Goal: Transaction & Acquisition: Purchase product/service

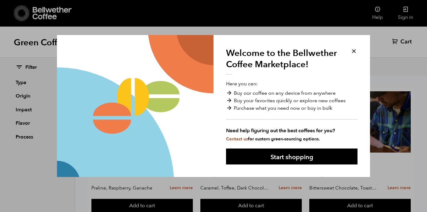
click at [354, 51] on button at bounding box center [354, 51] width 7 height 7
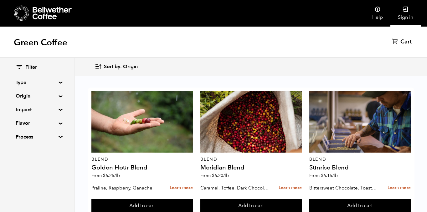
click at [405, 18] on link "Sign in" at bounding box center [406, 13] width 30 height 27
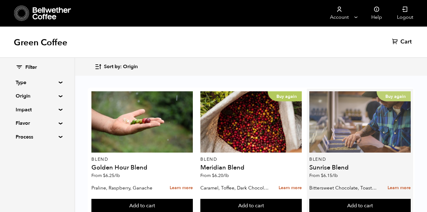
scroll to position [163, 0]
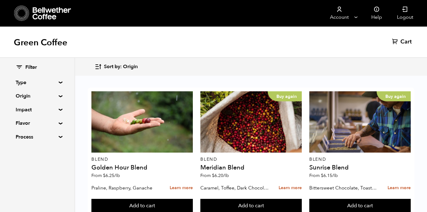
click at [159, 199] on button "Add to cart" at bounding box center [142, 206] width 102 height 14
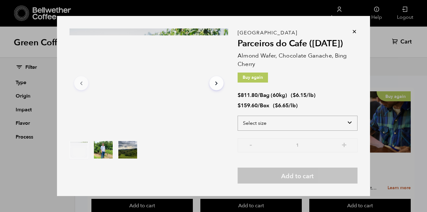
click at [347, 122] on select "Select size Bag (60kg) (132 lbs) Box (24 lbs)" at bounding box center [298, 123] width 120 height 15
select select "bag-3"
click at [238, 116] on select "Select size Bag (60kg) (132 lbs) Box (24 lbs)" at bounding box center [298, 123] width 120 height 15
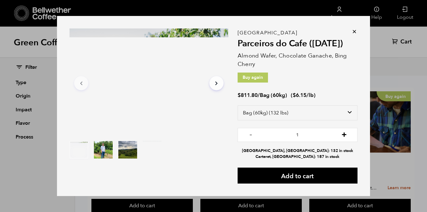
click at [345, 135] on button "+" at bounding box center [345, 134] width 8 height 6
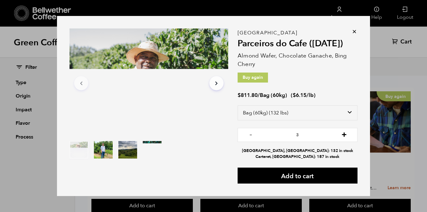
click at [345, 135] on button "+" at bounding box center [345, 134] width 8 height 6
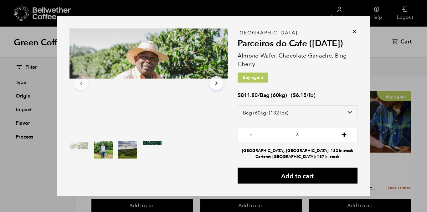
type input "4"
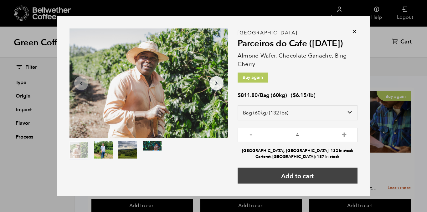
click at [305, 179] on button "Add to cart" at bounding box center [298, 176] width 120 height 16
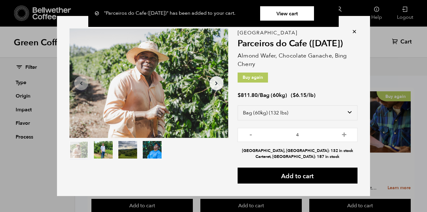
click at [354, 31] on icon at bounding box center [355, 32] width 6 height 6
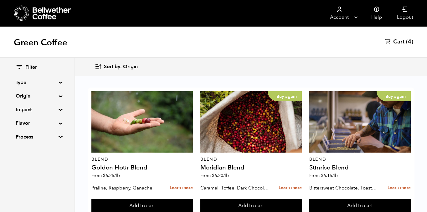
scroll to position [159, 0]
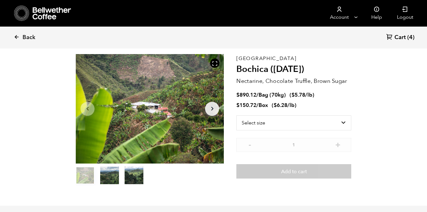
scroll to position [32, 0]
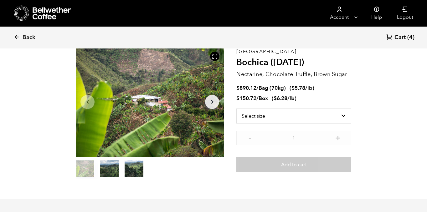
click at [114, 169] on button "item 1" at bounding box center [109, 170] width 19 height 18
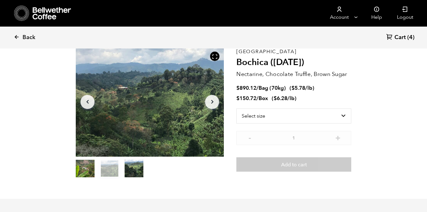
click at [131, 171] on button "item 2" at bounding box center [134, 170] width 19 height 18
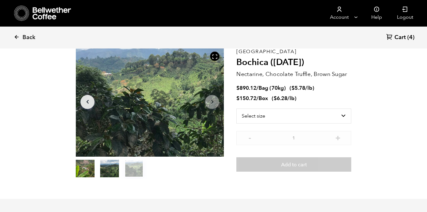
click at [111, 171] on button "item 1" at bounding box center [109, 170] width 19 height 18
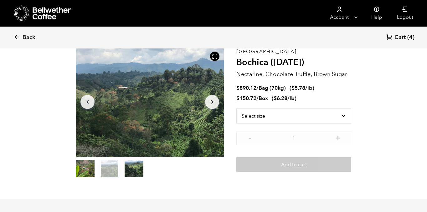
click at [86, 169] on button "item 0" at bounding box center [85, 170] width 19 height 18
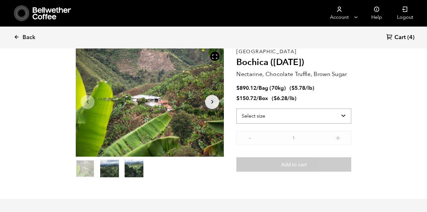
click at [319, 114] on select "Select size Bag (70kg) (154 lbs) Box (24 lbs)" at bounding box center [294, 116] width 115 height 15
select select "bag"
click at [237, 109] on select "Select size Bag (70kg) (154 lbs) Box (24 lbs)" at bounding box center [294, 116] width 115 height 15
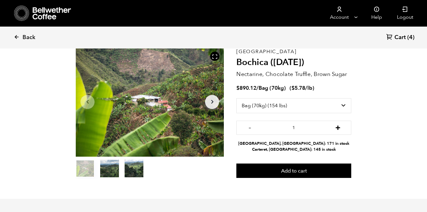
click at [336, 130] on button "+" at bounding box center [338, 127] width 8 height 6
click at [338, 128] on button "+" at bounding box center [338, 127] width 8 height 6
type input "4"
click at [298, 182] on section "Item 1 of 3 Arrow Left Arrow Right item 0 item 1 item 2 Item 1 of 3 Colombia Bo…" at bounding box center [213, 113] width 307 height 172
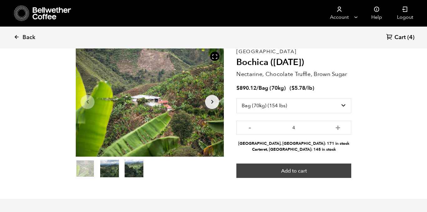
click at [298, 172] on button "Add to cart" at bounding box center [294, 171] width 115 height 14
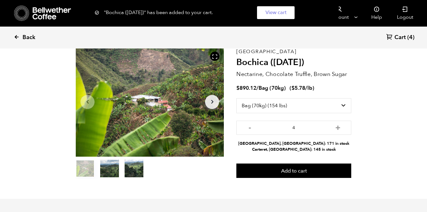
click at [27, 37] on span "Back" at bounding box center [29, 38] width 13 height 8
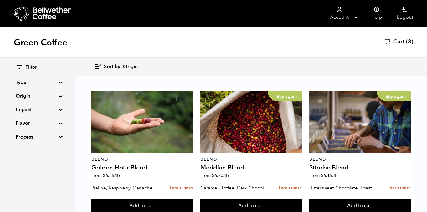
scroll to position [268, 0]
click at [144, 199] on button "Add to cart" at bounding box center [142, 206] width 102 height 14
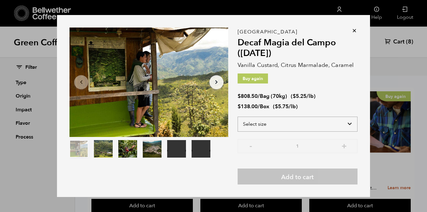
click at [347, 124] on select "Select size Bag (70kg) (154 lbs) Box (24 lbs)" at bounding box center [298, 124] width 120 height 15
select select "bag"
click at [238, 117] on select "Select size Bag (70kg) (154 lbs) Box (24 lbs)" at bounding box center [298, 124] width 120 height 15
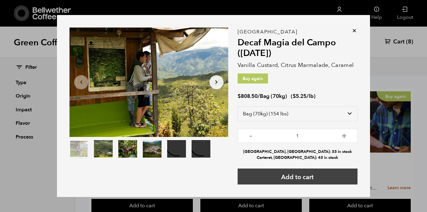
click at [309, 175] on button "Add to cart" at bounding box center [298, 177] width 120 height 16
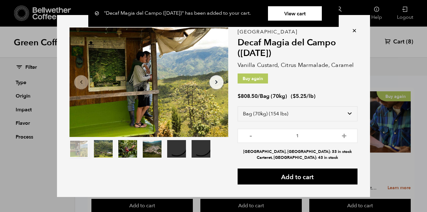
click at [354, 30] on icon at bounding box center [355, 31] width 6 height 6
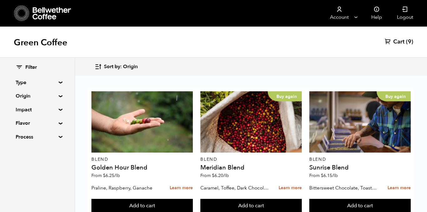
scroll to position [411, 0]
click at [130, 199] on button "Add to cart" at bounding box center [142, 206] width 102 height 14
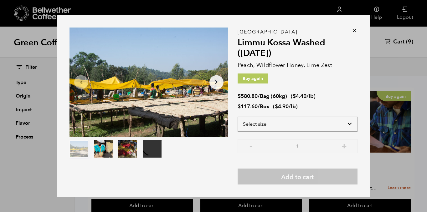
click at [338, 121] on select "Select size Bag (60kg) (132 lbs) Box (24 lbs)" at bounding box center [298, 124] width 120 height 15
select select "bag-3"
click at [238, 117] on select "Select size Bag (60kg) (132 lbs) Box (24 lbs)" at bounding box center [298, 124] width 120 height 15
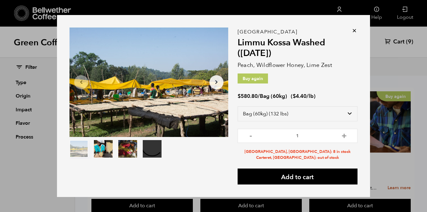
click at [355, 28] on icon at bounding box center [355, 31] width 6 height 6
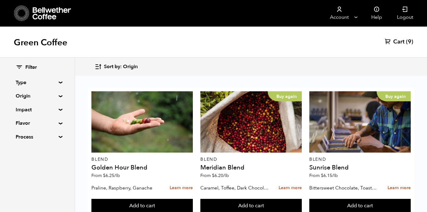
click at [193, 199] on button "Add to cart" at bounding box center [142, 206] width 102 height 14
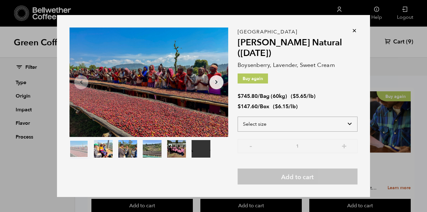
click at [348, 124] on select "Select size Bag (60kg) (132 lbs) Box (24 lbs)" at bounding box center [298, 124] width 120 height 15
select select "bag-3"
click at [238, 117] on select "Select size Bag (60kg) (132 lbs) Box (24 lbs)" at bounding box center [298, 124] width 120 height 15
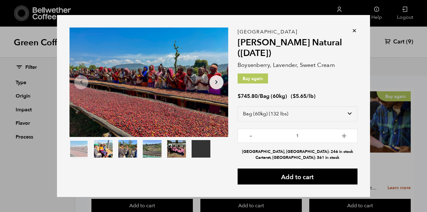
click at [345, 138] on button "+" at bounding box center [345, 135] width 8 height 6
type input "3"
click at [315, 177] on button "Add to cart" at bounding box center [298, 177] width 120 height 16
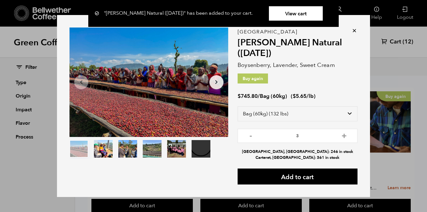
click at [356, 29] on icon at bounding box center [355, 31] width 6 height 6
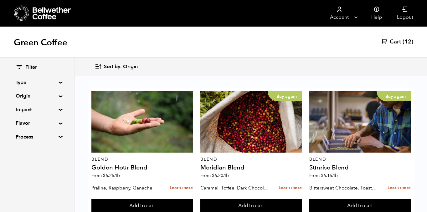
scroll to position [143, 0]
click at [193, 199] on button "Add to cart" at bounding box center [142, 206] width 102 height 14
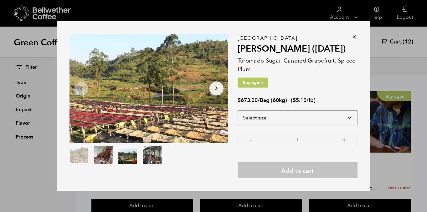
click at [347, 116] on select "Select size Bag (60kg) (132 lbs)" at bounding box center [298, 118] width 120 height 15
select select "bag-3"
click at [238, 111] on select "Select size Bag (60kg) (132 lbs)" at bounding box center [298, 118] width 120 height 15
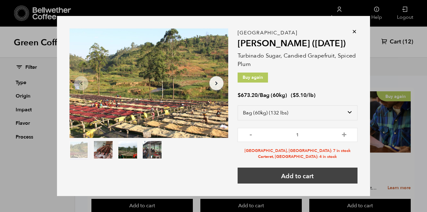
click at [311, 175] on button "Add to cart" at bounding box center [298, 176] width 120 height 16
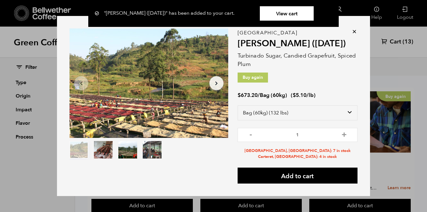
click at [353, 31] on icon at bounding box center [355, 32] width 6 height 6
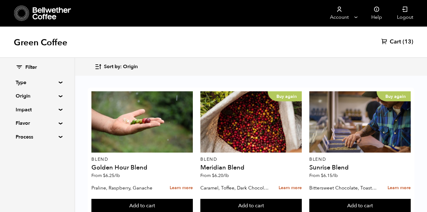
scroll to position [552, 0]
click at [193, 199] on button "Add to cart" at bounding box center [142, 206] width 102 height 14
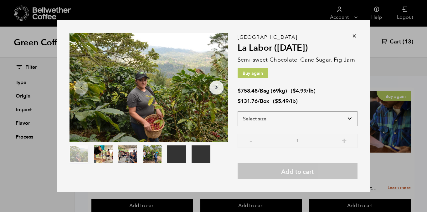
click at [343, 116] on select "Select size Bag (69kg) (152 lbs) Box (24 lbs)" at bounding box center [298, 119] width 120 height 15
select select "bag-2"
click at [238, 112] on select "Select size Bag (69kg) (152 lbs) Box (24 lbs)" at bounding box center [298, 119] width 120 height 15
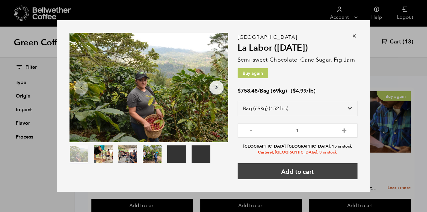
click at [314, 171] on button "Add to cart" at bounding box center [298, 172] width 120 height 16
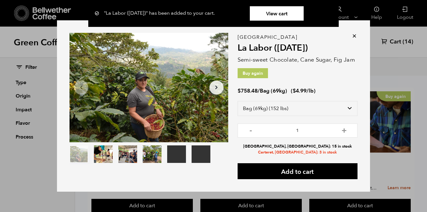
click at [293, 14] on link "View cart" at bounding box center [277, 13] width 54 height 14
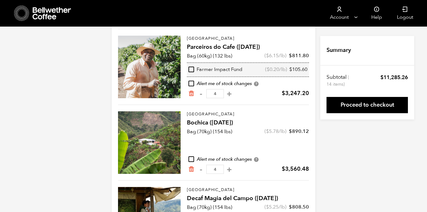
scroll to position [65, 0]
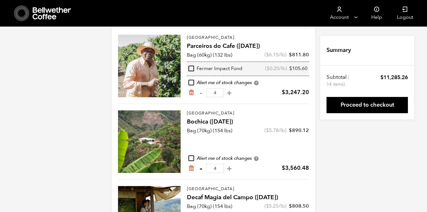
click at [201, 169] on button "-" at bounding box center [201, 169] width 8 height 6
type input "3"
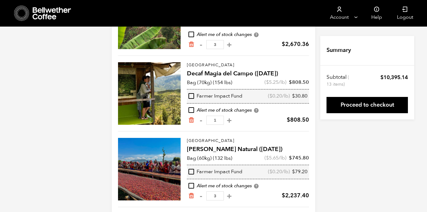
scroll to position [191, 0]
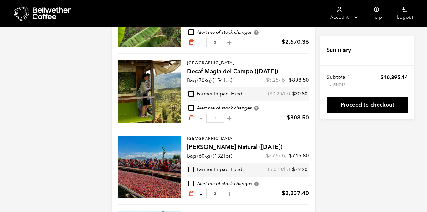
click at [200, 193] on button "-" at bounding box center [201, 194] width 8 height 6
type input "2"
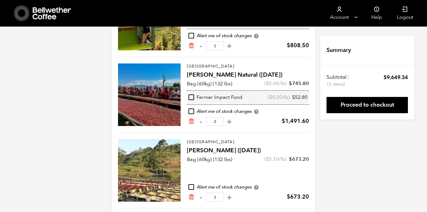
scroll to position [250, 0]
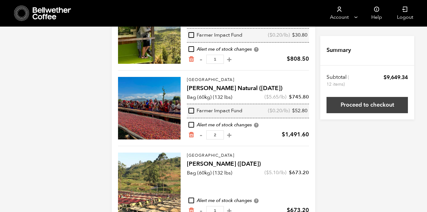
click at [369, 102] on link "Proceed to checkout" at bounding box center [367, 105] width 81 height 16
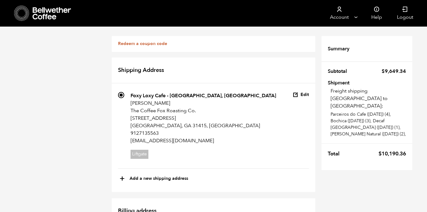
scroll to position [252, 0]
radio input "true"
